Goal: Task Accomplishment & Management: Manage account settings

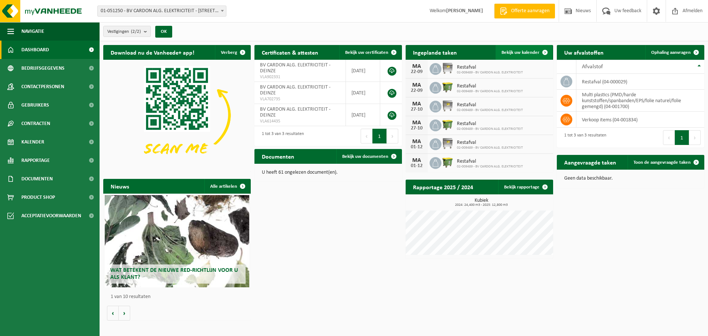
click at [517, 52] on span "Bekijk uw kalender" at bounding box center [520, 52] width 38 height 5
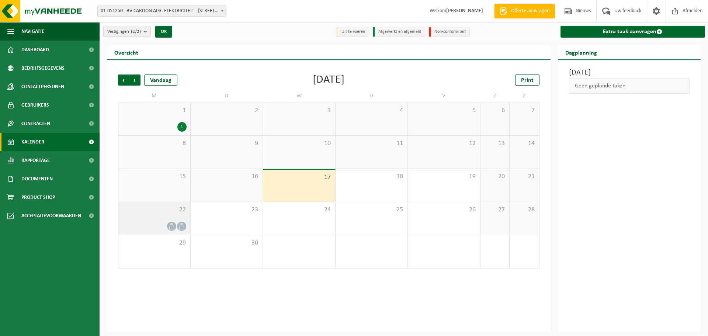
click at [176, 217] on div "22" at bounding box center [154, 218] width 72 height 33
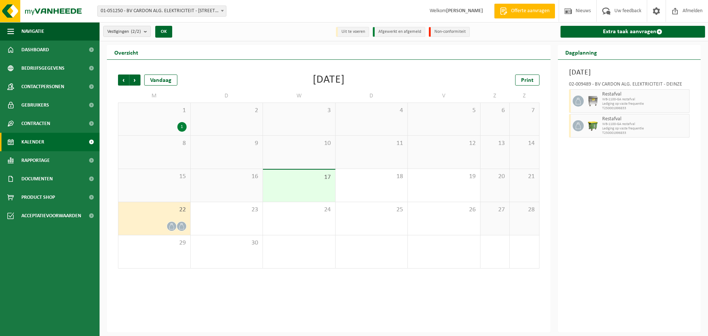
click at [176, 217] on div "22" at bounding box center [154, 218] width 72 height 33
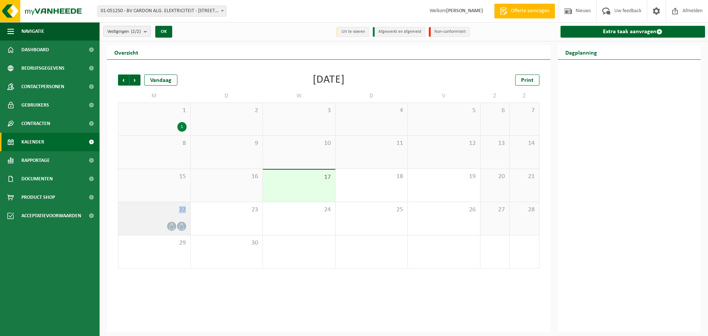
click at [176, 217] on div "22" at bounding box center [154, 218] width 72 height 33
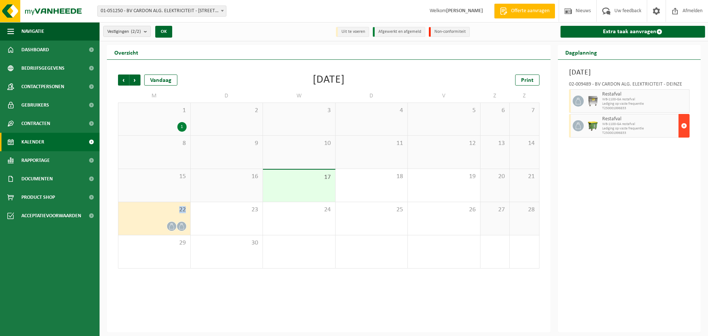
click at [684, 126] on span "button" at bounding box center [684, 125] width 6 height 15
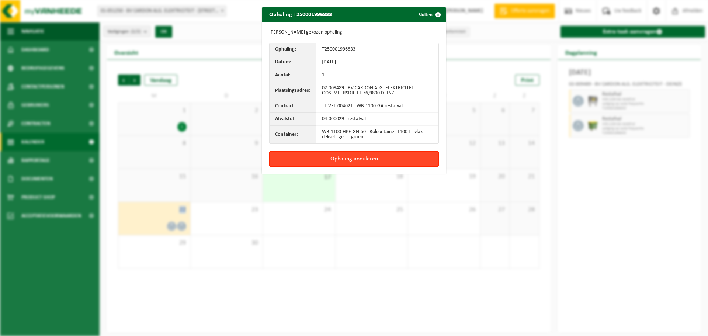
click at [382, 158] on button "Ophaling annuleren" at bounding box center [354, 158] width 170 height 15
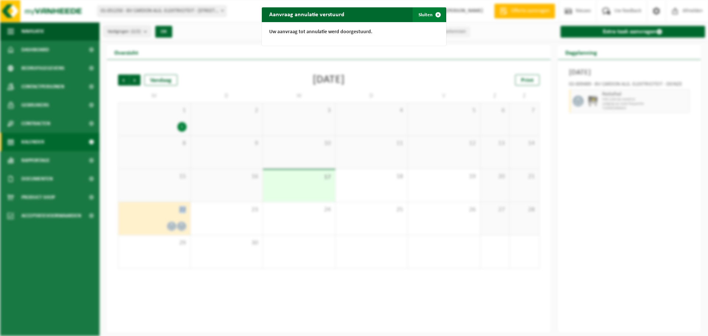
click at [437, 15] on span "button" at bounding box center [438, 14] width 15 height 15
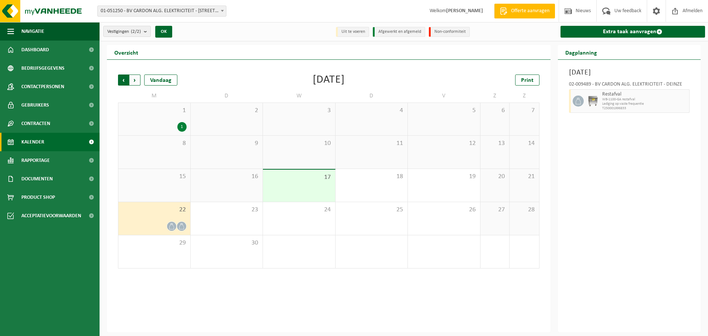
click at [136, 79] on span "Volgende" at bounding box center [134, 79] width 11 height 11
